Goal: Book appointment/travel/reservation

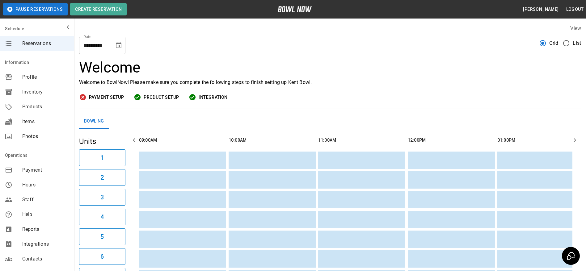
scroll to position [0, 717]
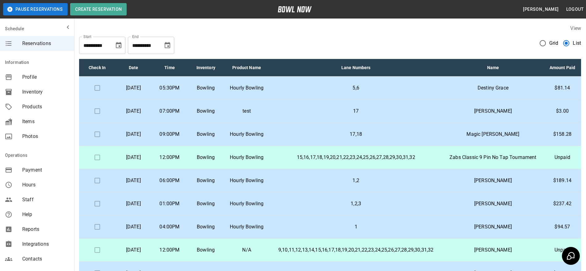
click at [305, 115] on p "17" at bounding box center [355, 110] width 163 height 7
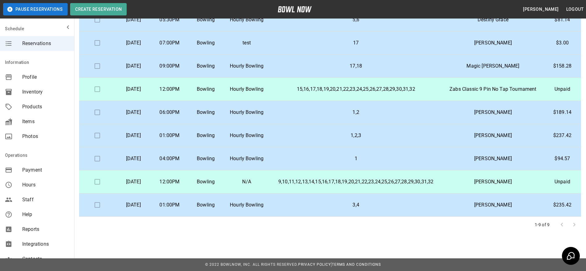
scroll to position [0, 0]
